Goal: Check status: Check status

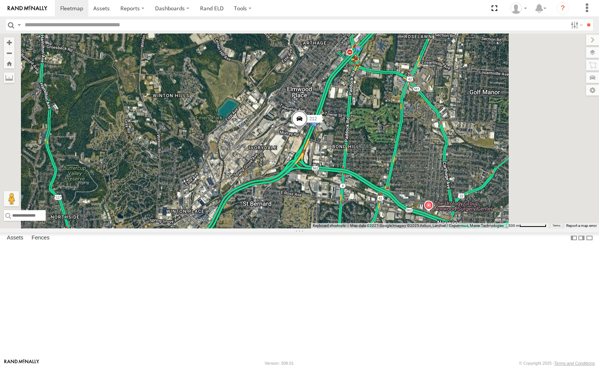
click at [0, 0] on div "212" at bounding box center [0, 0] width 0 height 0
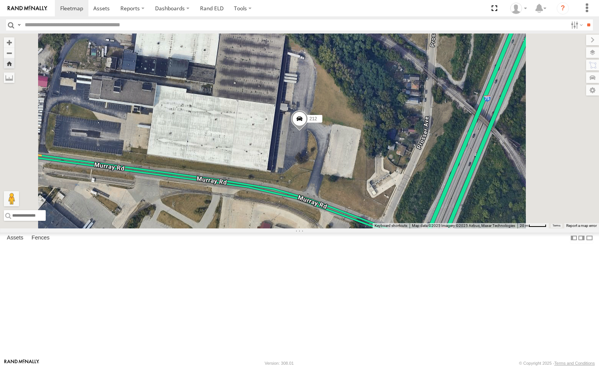
click at [0, 0] on div "All Assets" at bounding box center [0, 0] width 0 height 0
click at [0, 0] on span at bounding box center [0, 0] width 0 height 0
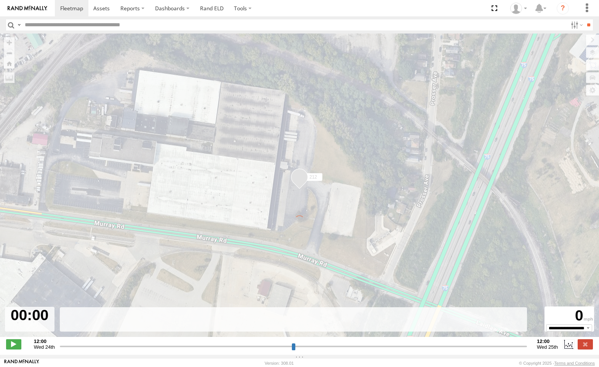
type input "**********"
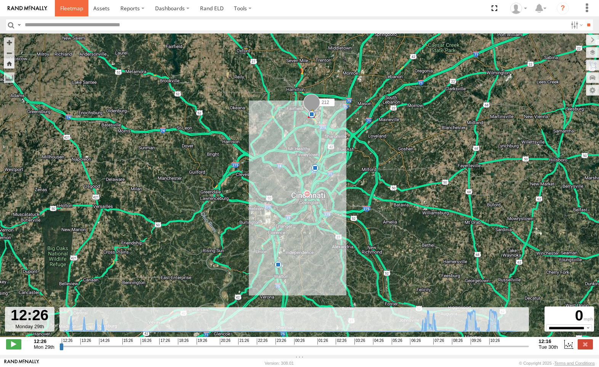
click at [71, 9] on span at bounding box center [71, 8] width 23 height 7
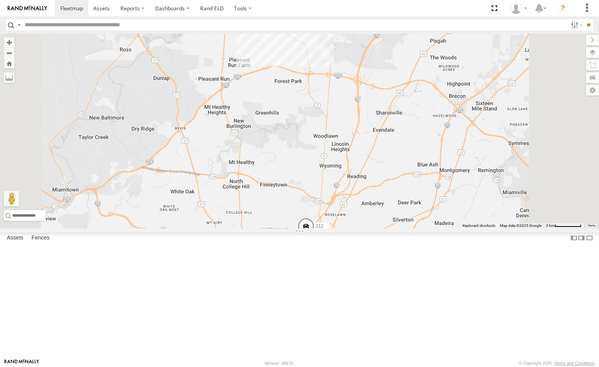
click at [0, 0] on span at bounding box center [0, 0] width 0 height 0
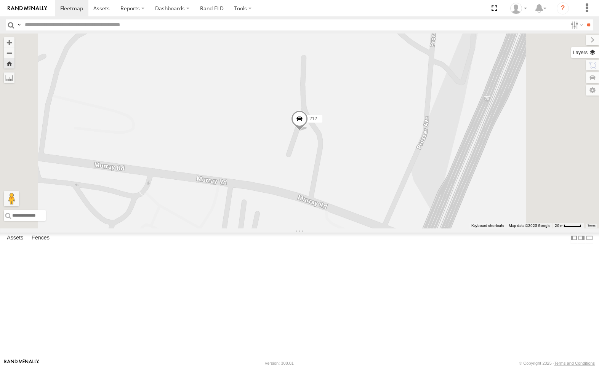
click at [590, 51] on label at bounding box center [585, 52] width 28 height 11
click at [0, 0] on label at bounding box center [0, 0] width 0 height 0
drag, startPoint x: 515, startPoint y: 78, endPoint x: 514, endPoint y: 94, distance: 16.0
click at [0, 0] on span "Satellite + Roadmap" at bounding box center [0, 0] width 0 height 0
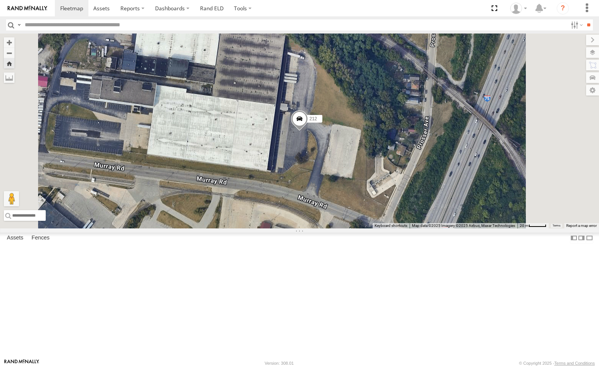
click at [0, 0] on span "Traffic" at bounding box center [0, 0] width 0 height 0
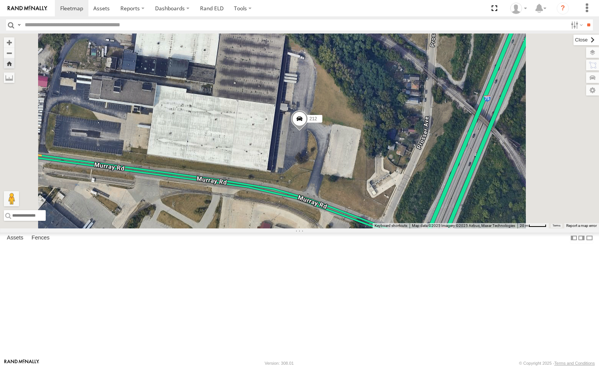
click at [574, 40] on label at bounding box center [587, 40] width 26 height 11
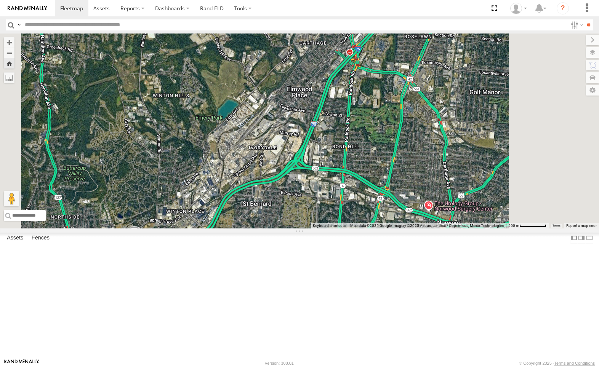
click at [0, 0] on div "All Assets" at bounding box center [0, 0] width 0 height 0
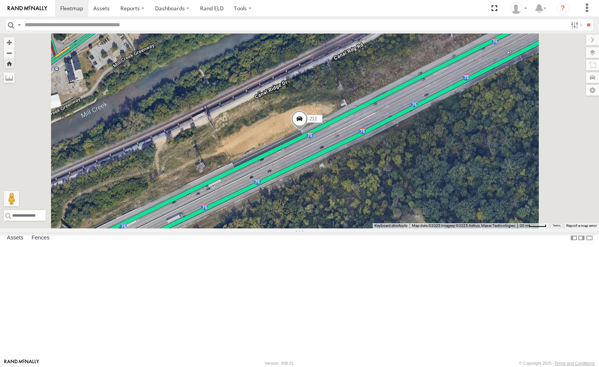
click at [0, 0] on span at bounding box center [0, 0] width 0 height 0
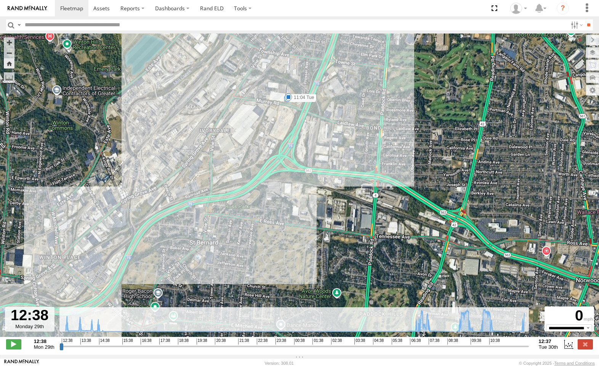
drag, startPoint x: 324, startPoint y: 66, endPoint x: 311, endPoint y: 213, distance: 147.3
click at [311, 213] on div "212 13:30 Mon 14:44 Mon 14:45 Mon 07:48 Tue 10:01 Tue 11:04 Tue" at bounding box center [299, 190] width 599 height 312
click at [17, 348] on span at bounding box center [13, 345] width 15 height 10
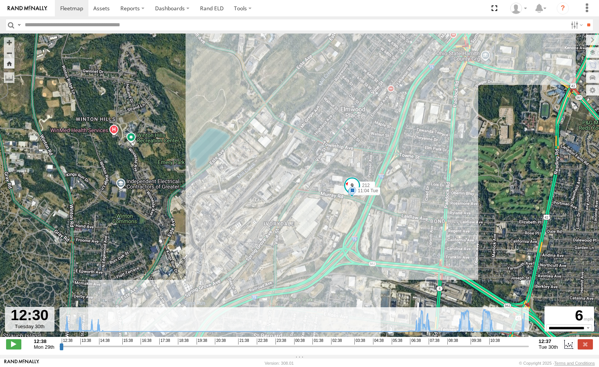
drag, startPoint x: 64, startPoint y: 351, endPoint x: 525, endPoint y: 364, distance: 461.7
type input "**********"
click at [525, 350] on input "range" at bounding box center [293, 346] width 469 height 7
drag, startPoint x: 71, startPoint y: 9, endPoint x: 72, endPoint y: 1, distance: 7.7
click at [71, 8] on span at bounding box center [71, 8] width 23 height 7
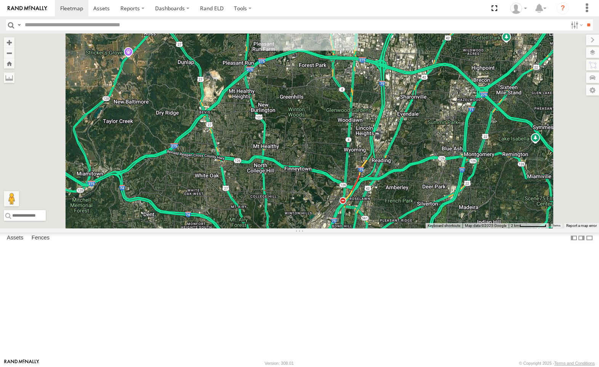
click at [0, 0] on div "212 All Assets" at bounding box center [0, 0] width 0 height 0
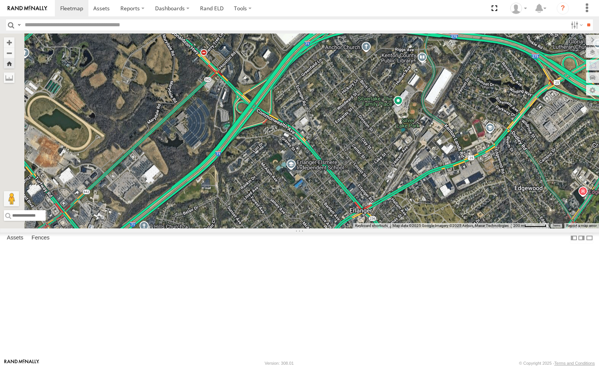
drag, startPoint x: 353, startPoint y: 207, endPoint x: 462, endPoint y: 106, distance: 148.3
click at [462, 106] on div "212" at bounding box center [299, 131] width 599 height 195
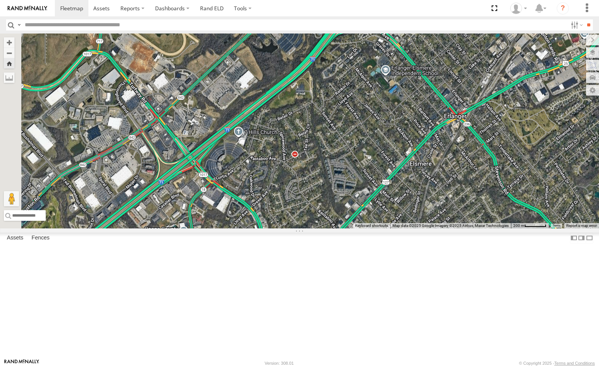
drag, startPoint x: 284, startPoint y: 223, endPoint x: 381, endPoint y: 127, distance: 136.9
click at [381, 127] on div "212" at bounding box center [299, 131] width 599 height 195
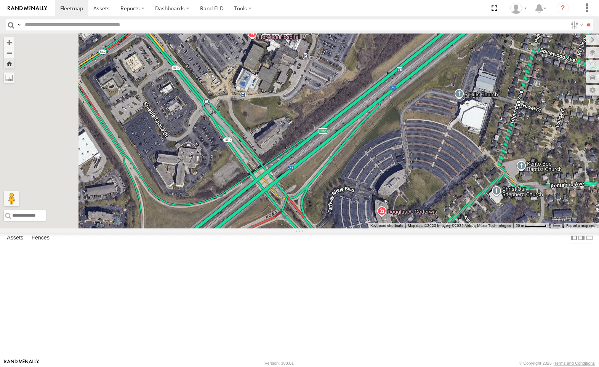
drag, startPoint x: 333, startPoint y: 163, endPoint x: 494, endPoint y: 239, distance: 178.0
click at [498, 229] on div "212" at bounding box center [299, 131] width 599 height 195
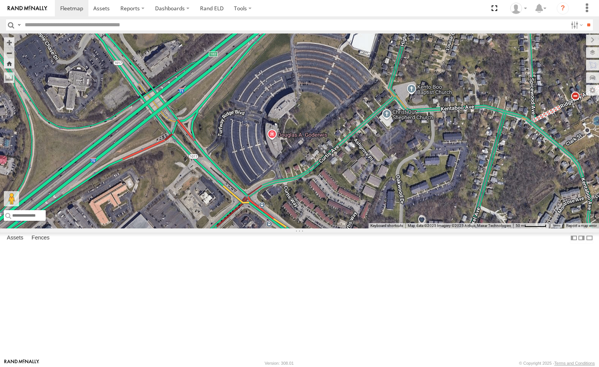
drag, startPoint x: 484, startPoint y: 239, endPoint x: 384, endPoint y: 168, distance: 122.5
click at [384, 168] on div "212" at bounding box center [299, 131] width 599 height 195
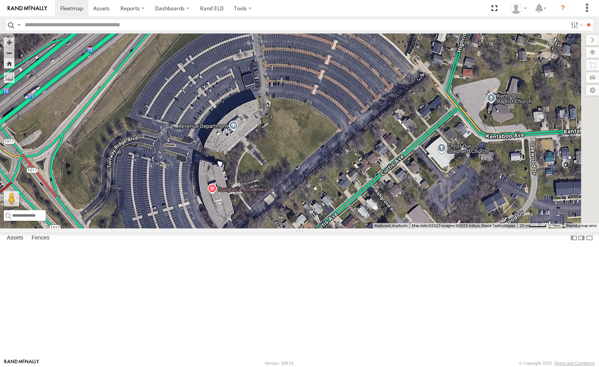
drag, startPoint x: 519, startPoint y: 125, endPoint x: 450, endPoint y: 176, distance: 85.8
click at [461, 180] on div "212" at bounding box center [299, 131] width 599 height 195
